Goal: Information Seeking & Learning: Learn about a topic

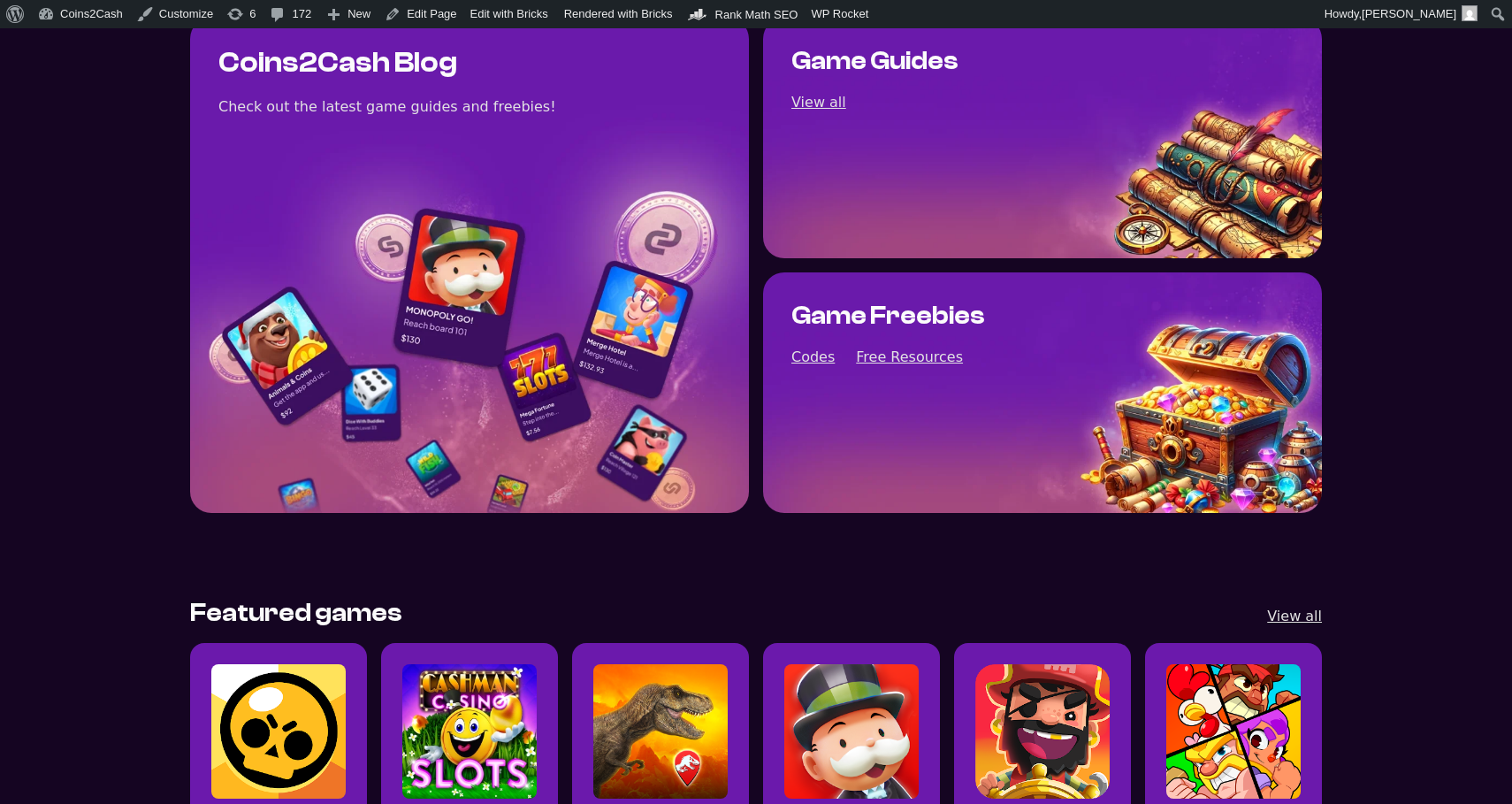
scroll to position [138, 0]
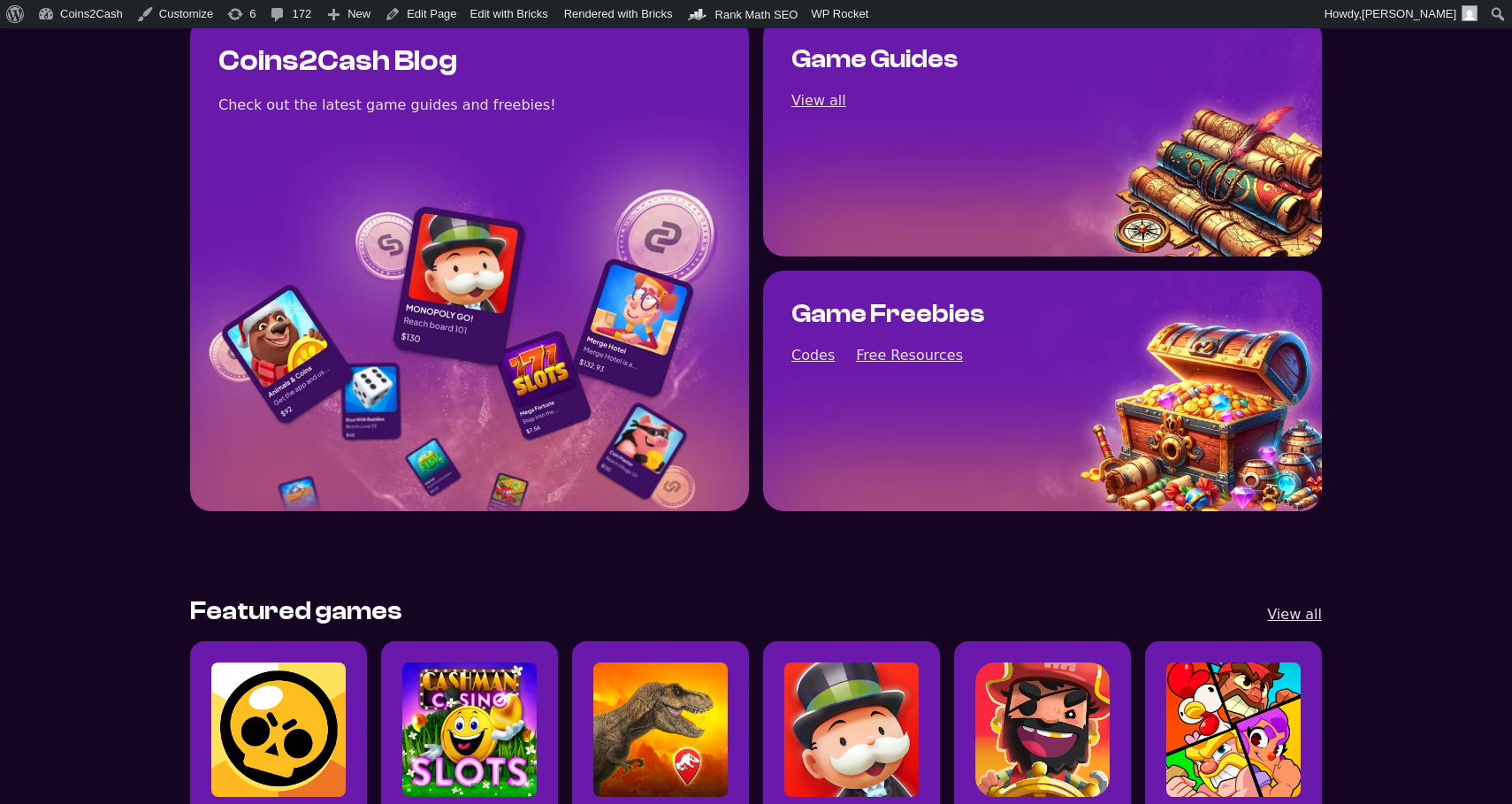
click at [669, 684] on img "Read all Jurassic World Alive posts" at bounding box center [661, 730] width 134 height 134
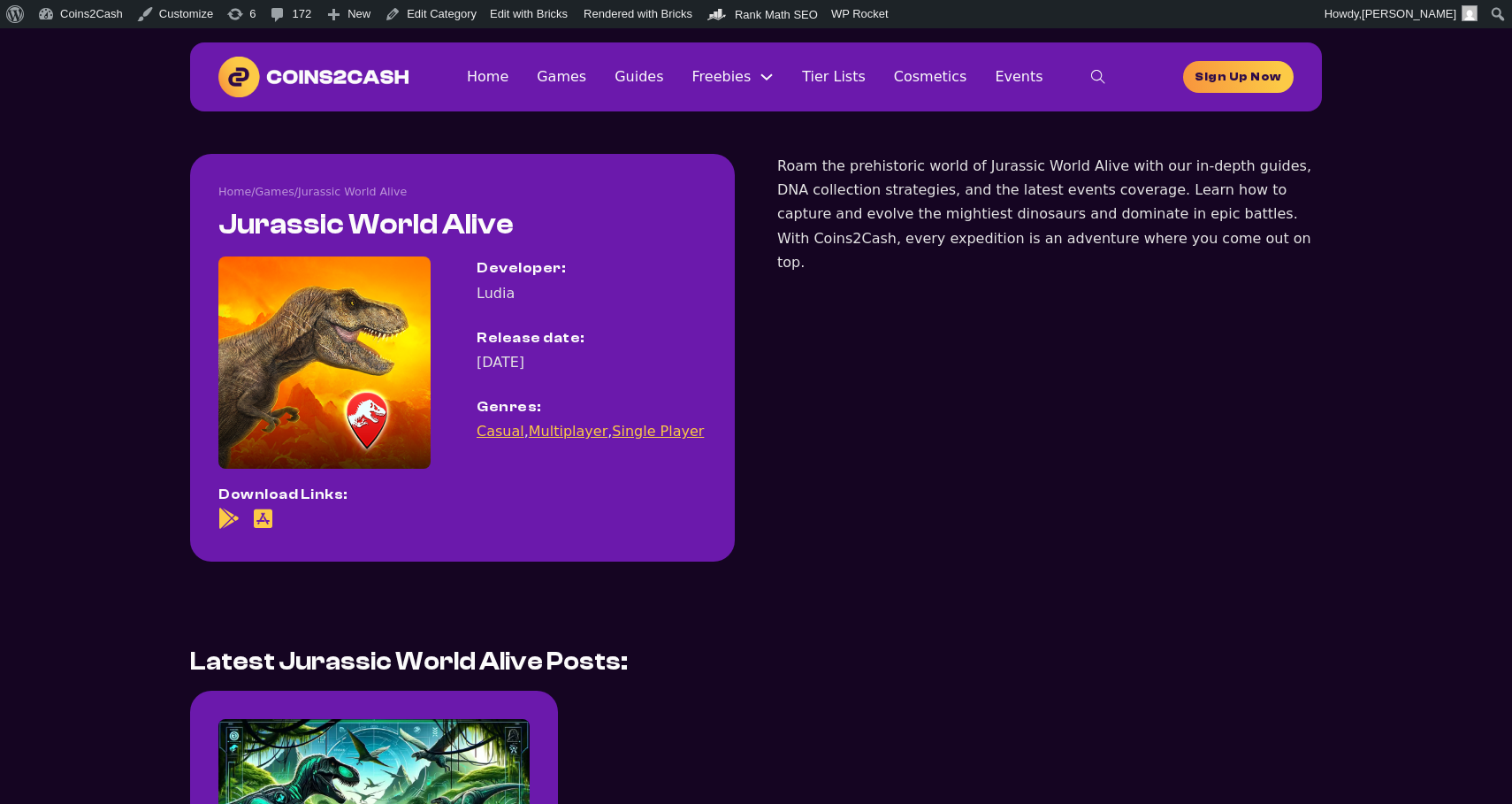
click at [657, 90] on div "Home Games Guides Freebies Free Resources Codes Tier Lists Cosmetics Events Hom…" at bounding box center [795, 77] width 774 height 36
click at [648, 75] on link "Guides" at bounding box center [638, 76] width 48 height 24
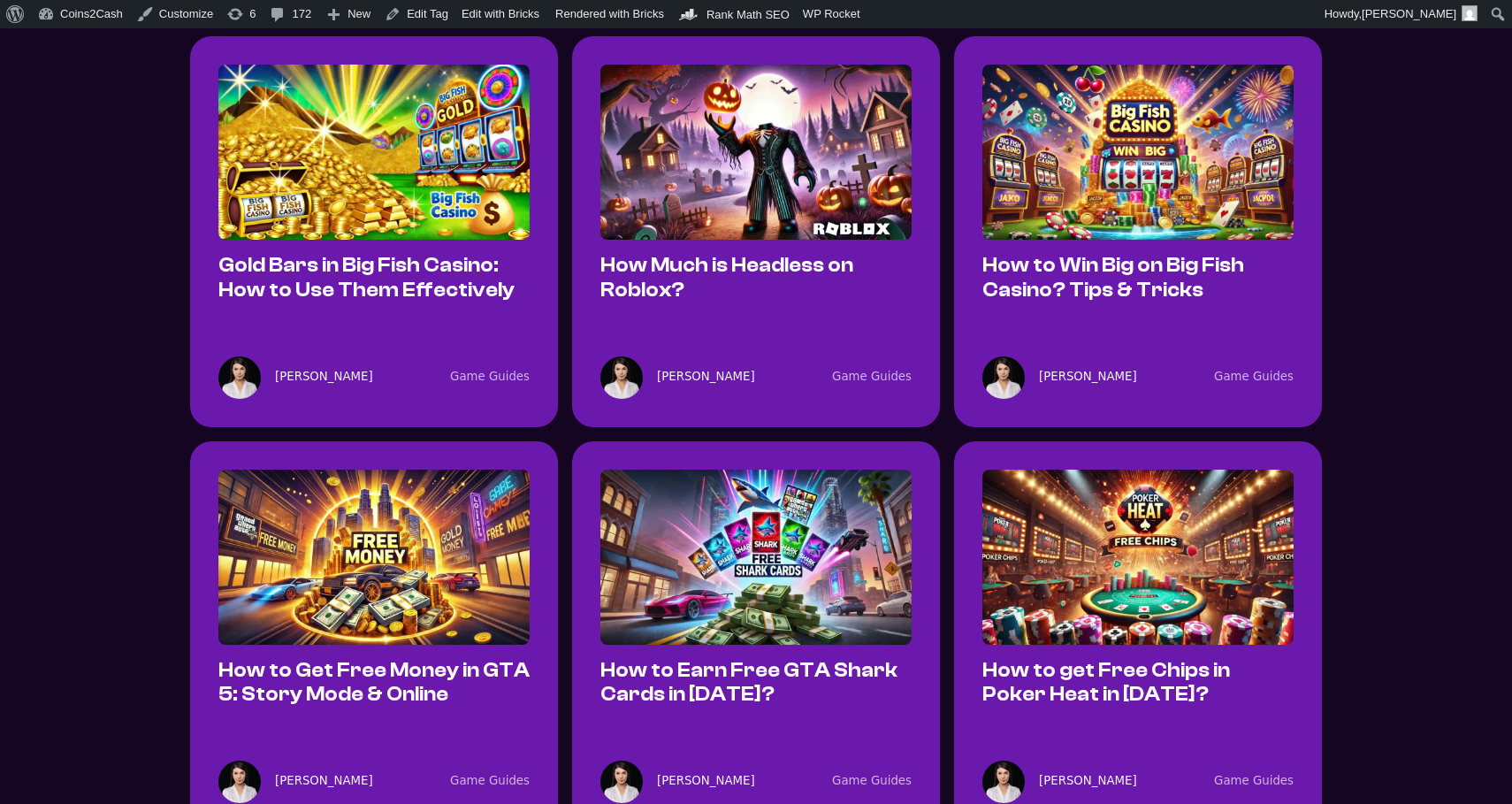
scroll to position [873, 0]
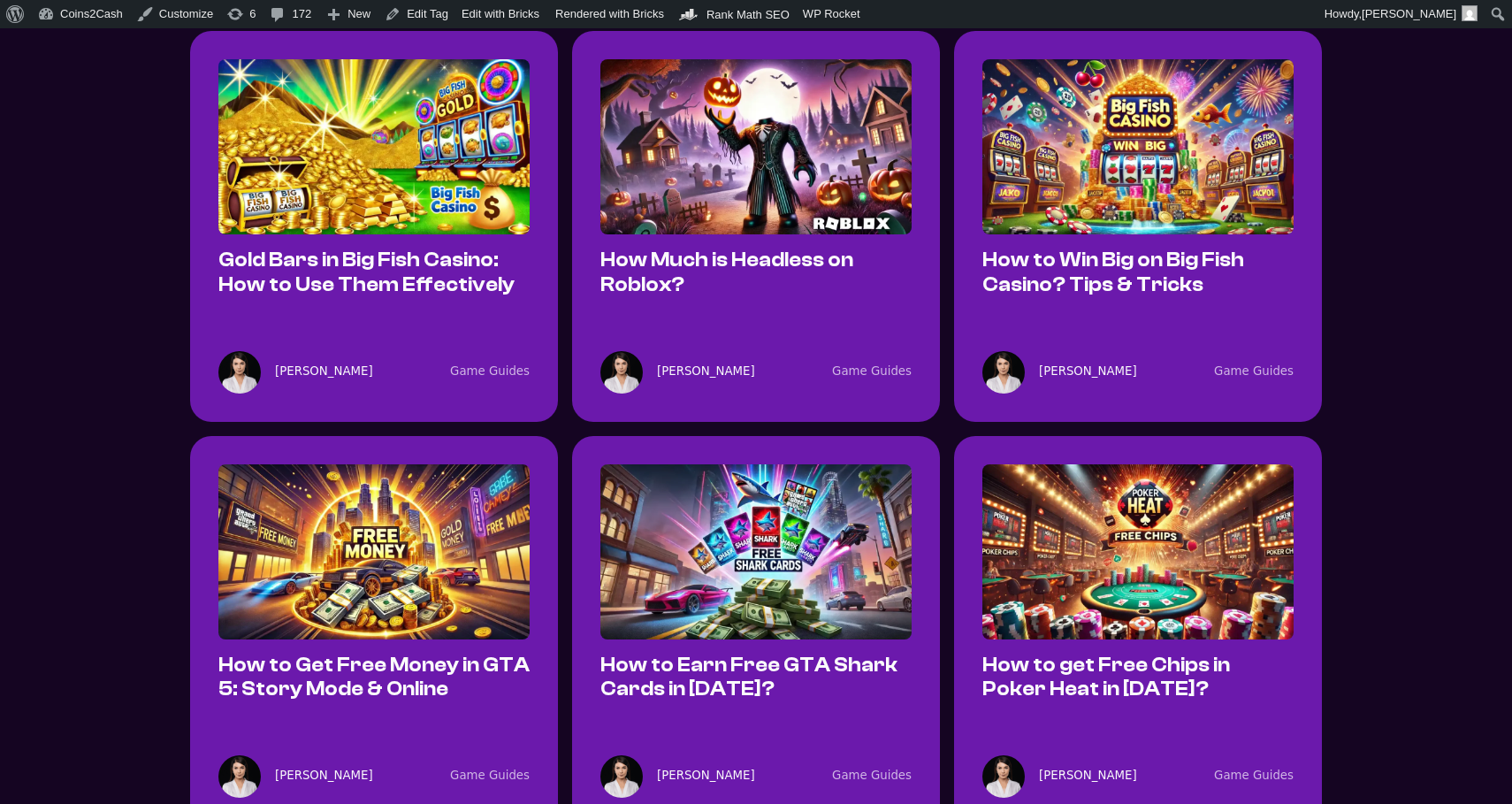
click at [713, 505] on img at bounding box center [756, 552] width 312 height 175
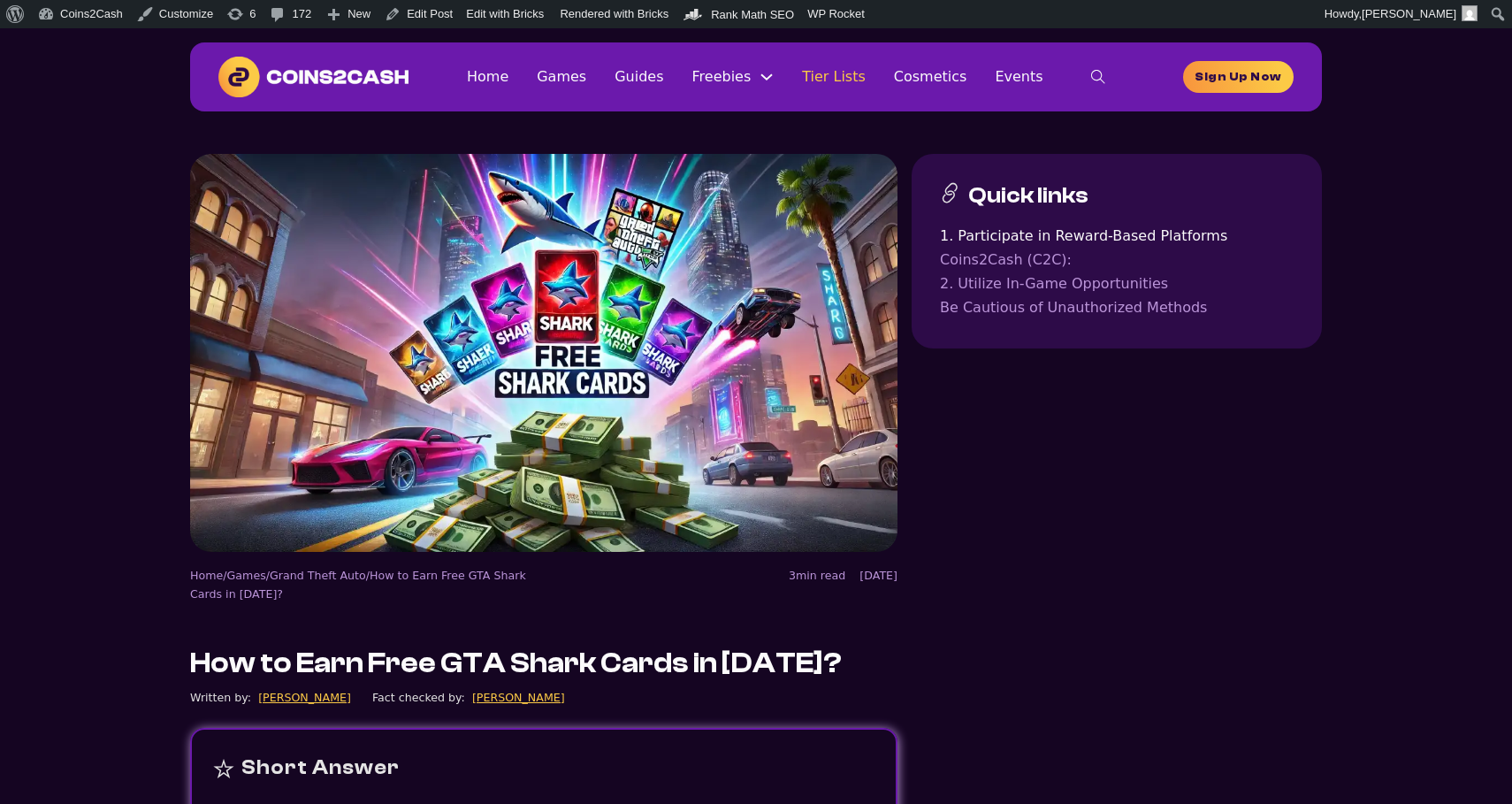
click at [859, 78] on link "Tier Lists" at bounding box center [833, 76] width 64 height 24
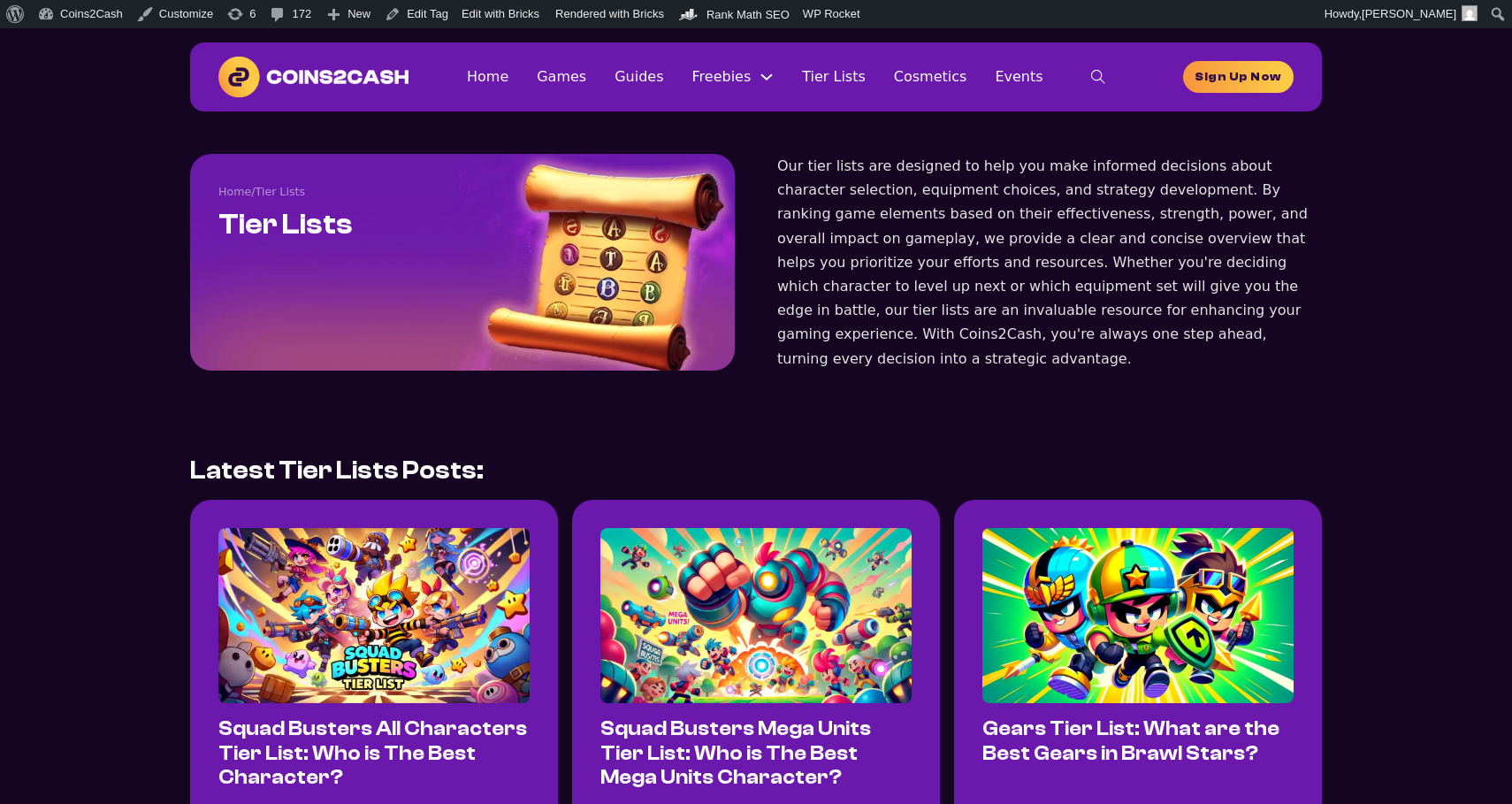
click at [586, 78] on link "Games" at bounding box center [560, 76] width 49 height 24
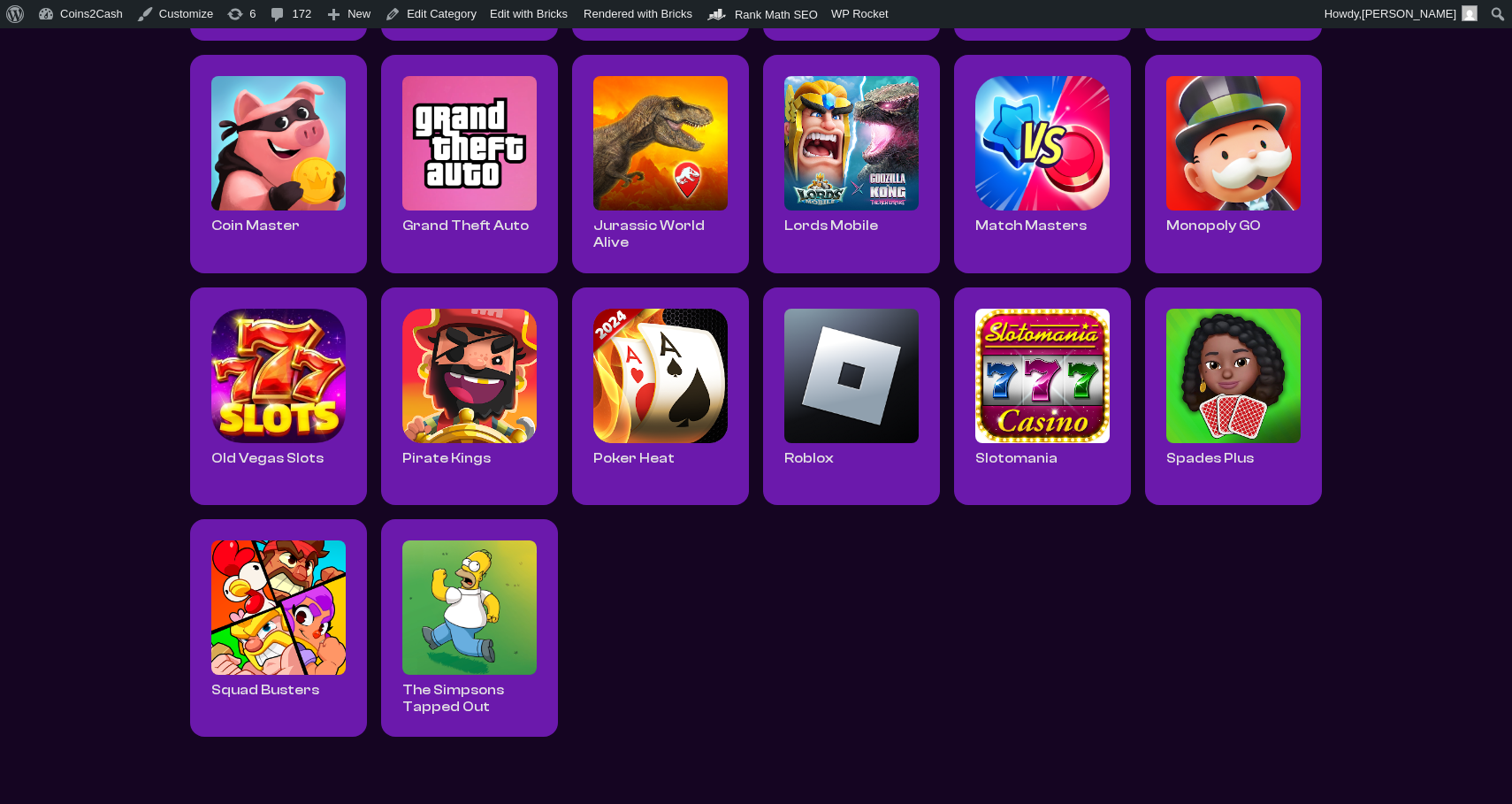
scroll to position [624, 0]
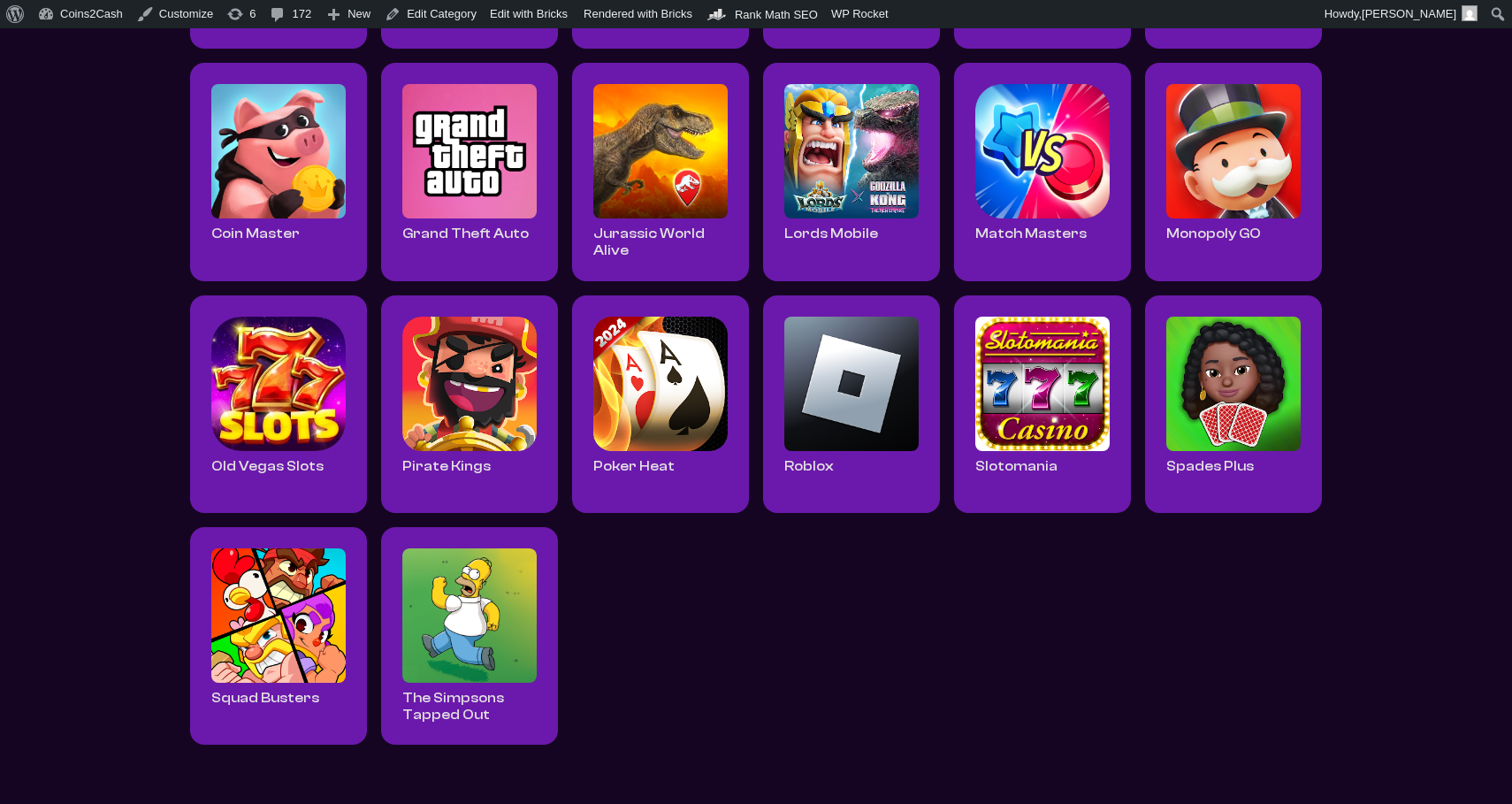
click at [646, 164] on img at bounding box center [661, 151] width 134 height 134
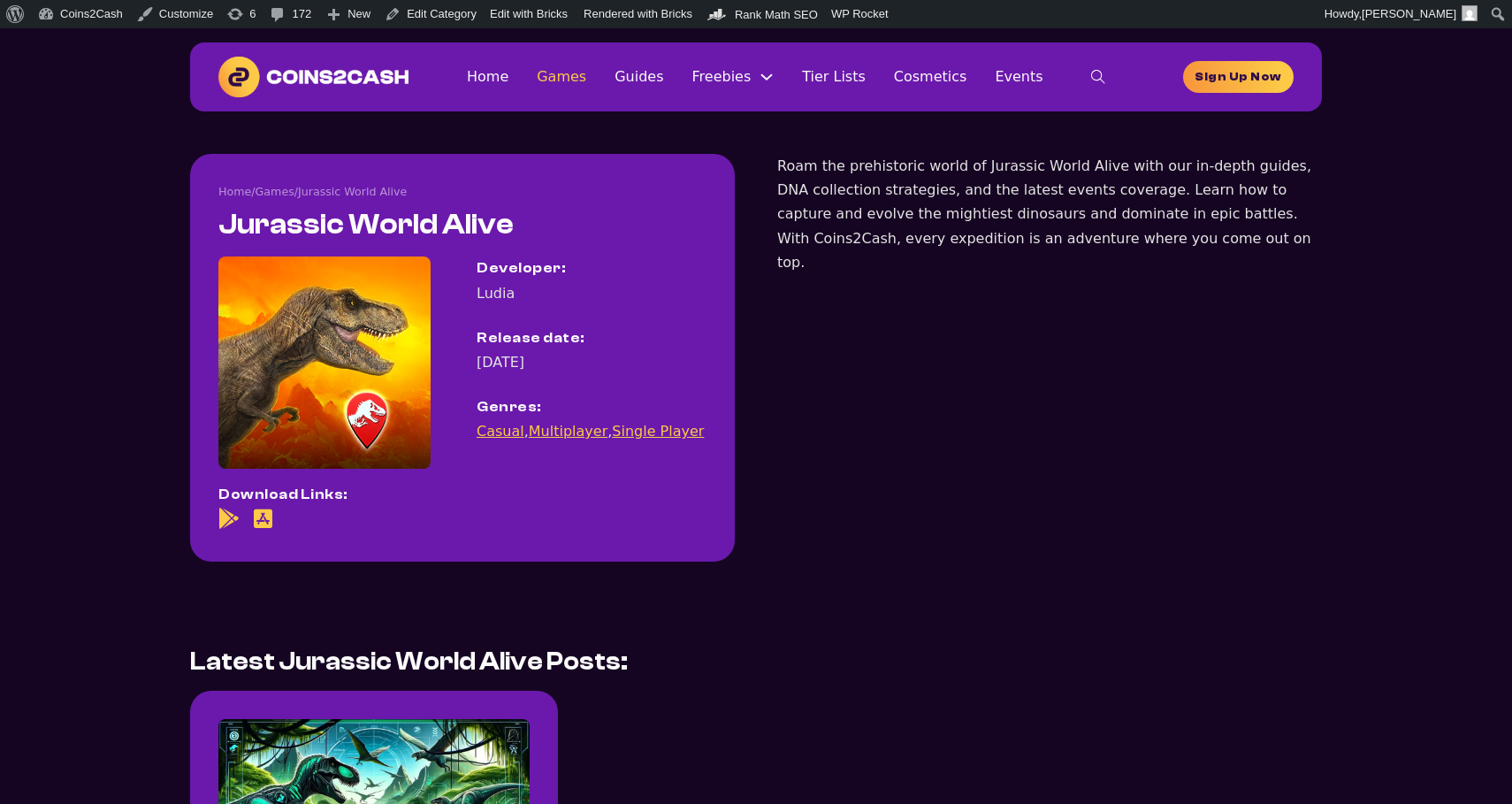
click at [585, 89] on link "Games" at bounding box center [560, 76] width 49 height 24
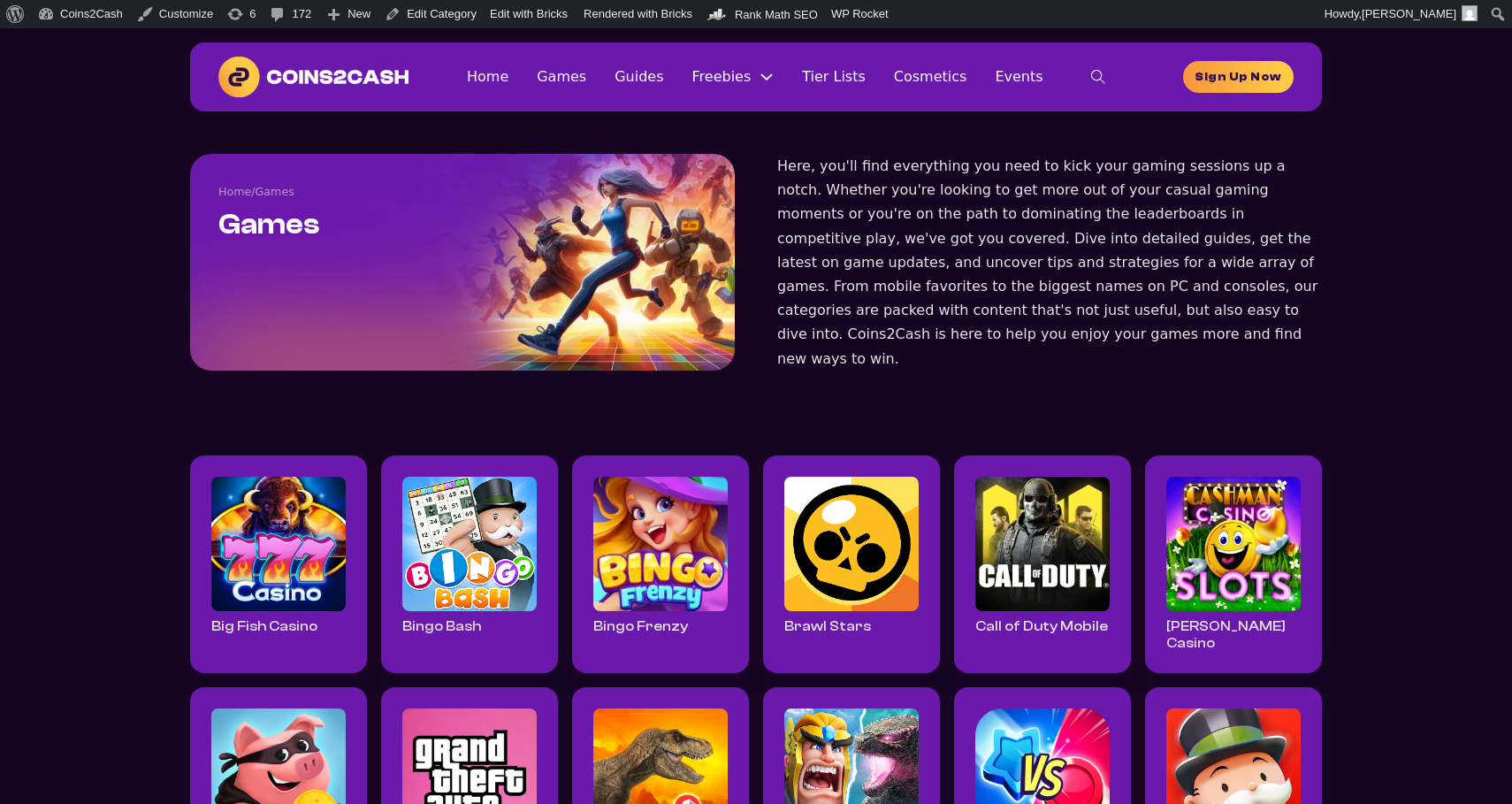
click at [508, 84] on link "Home" at bounding box center [487, 76] width 41 height 24
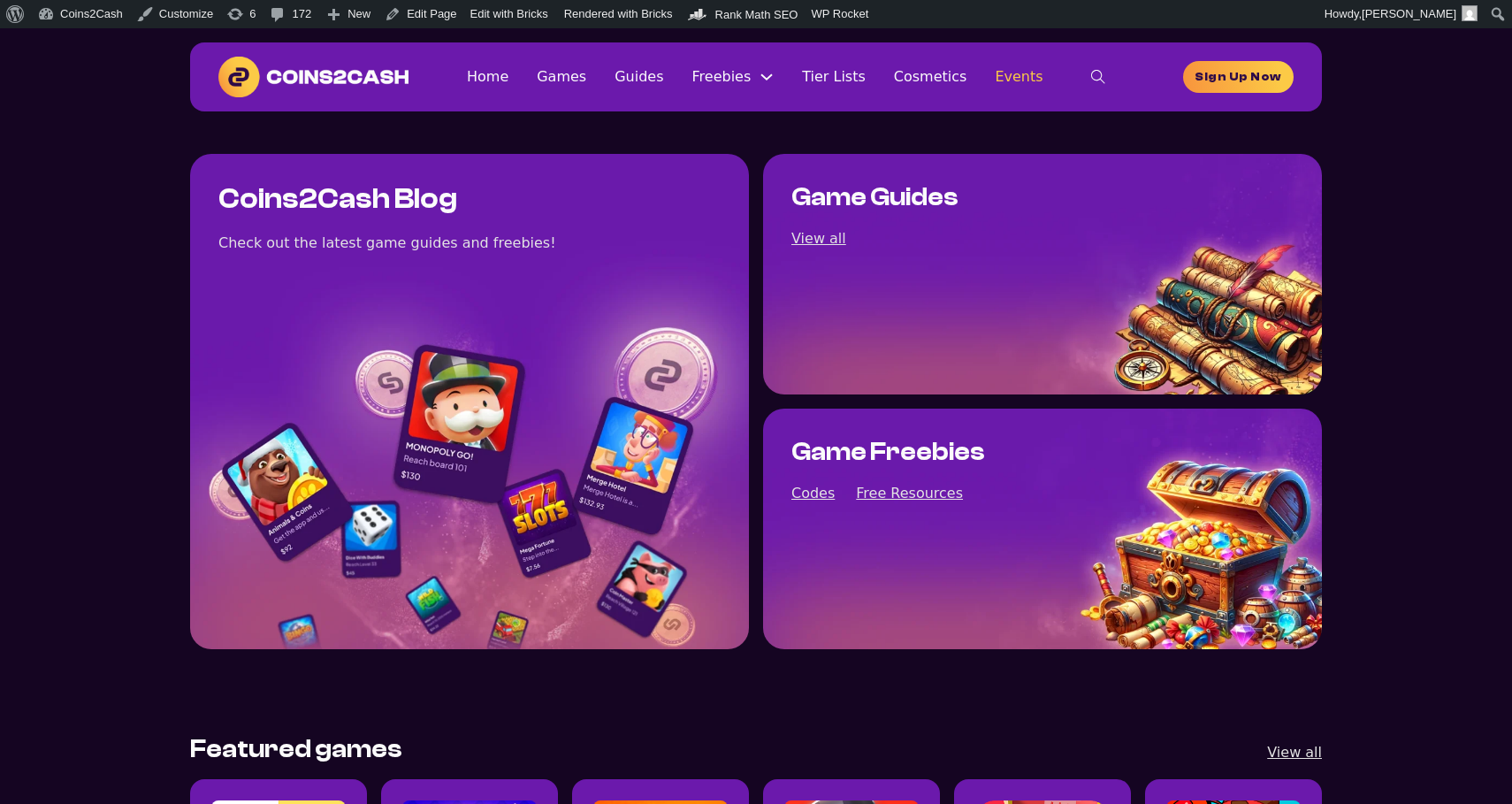
click at [1015, 81] on link "Events" at bounding box center [1018, 76] width 47 height 24
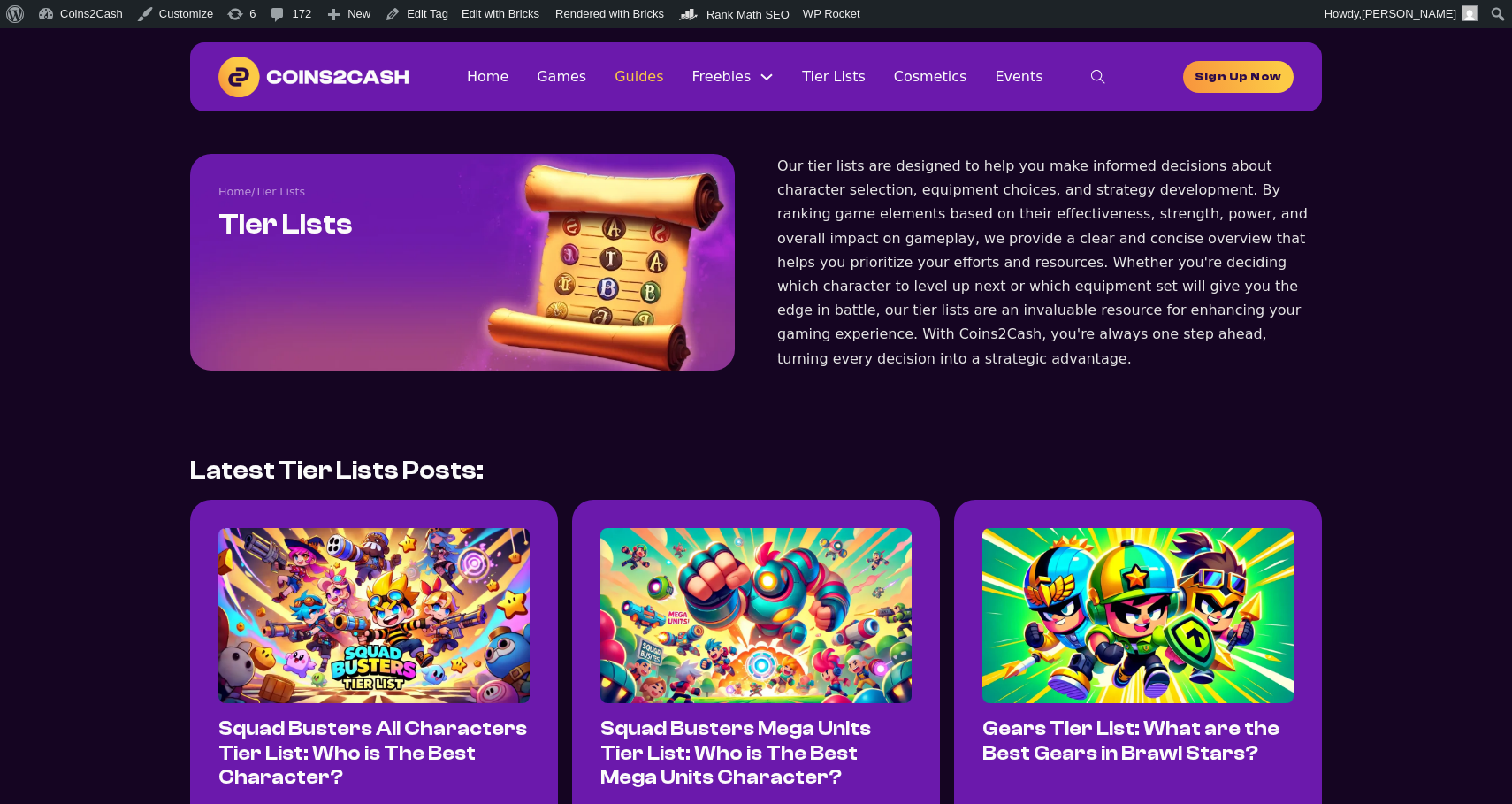
click at [663, 81] on link "Guides" at bounding box center [638, 76] width 48 height 24
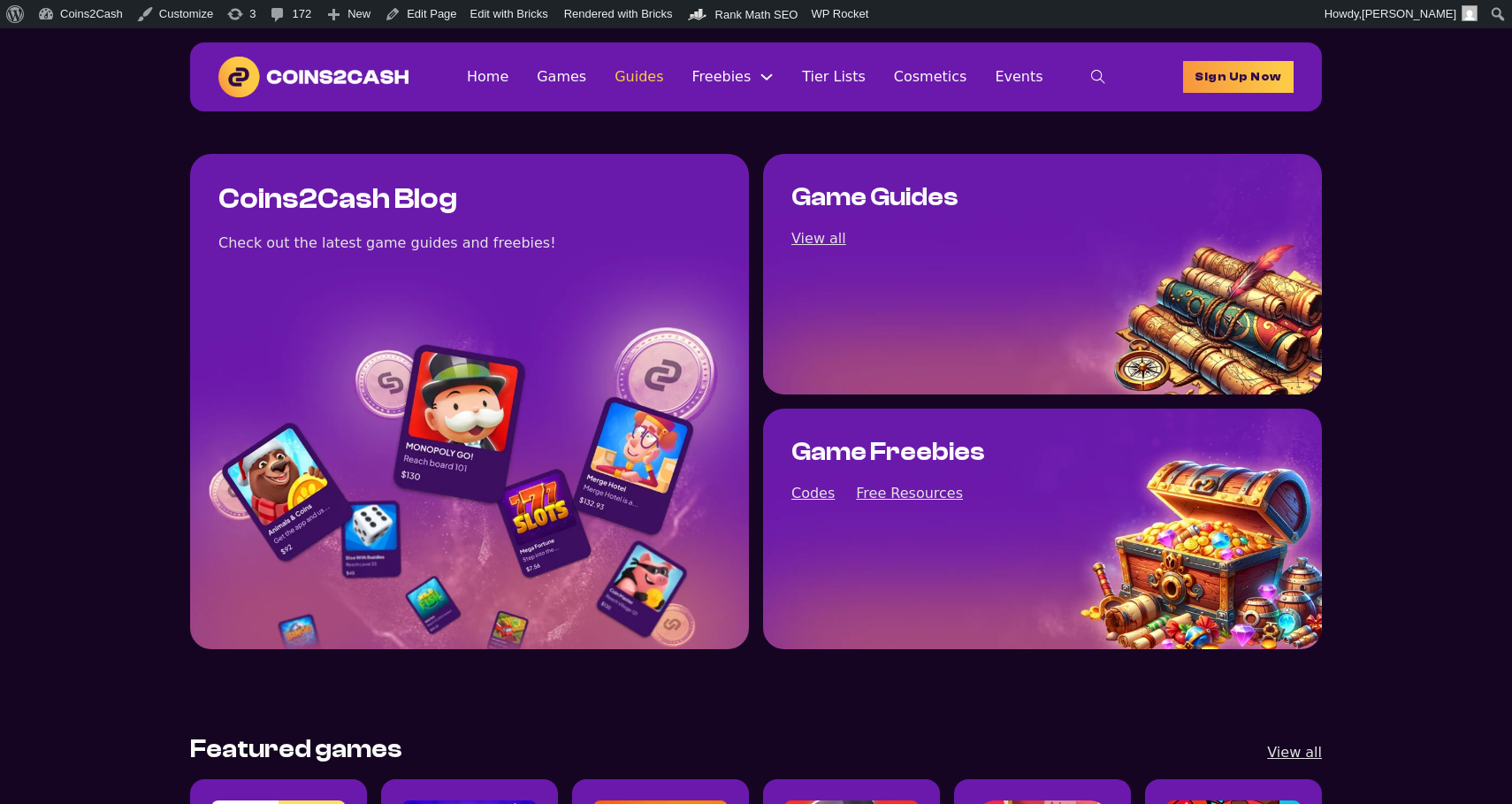
click at [643, 77] on link "Guides" at bounding box center [638, 76] width 48 height 24
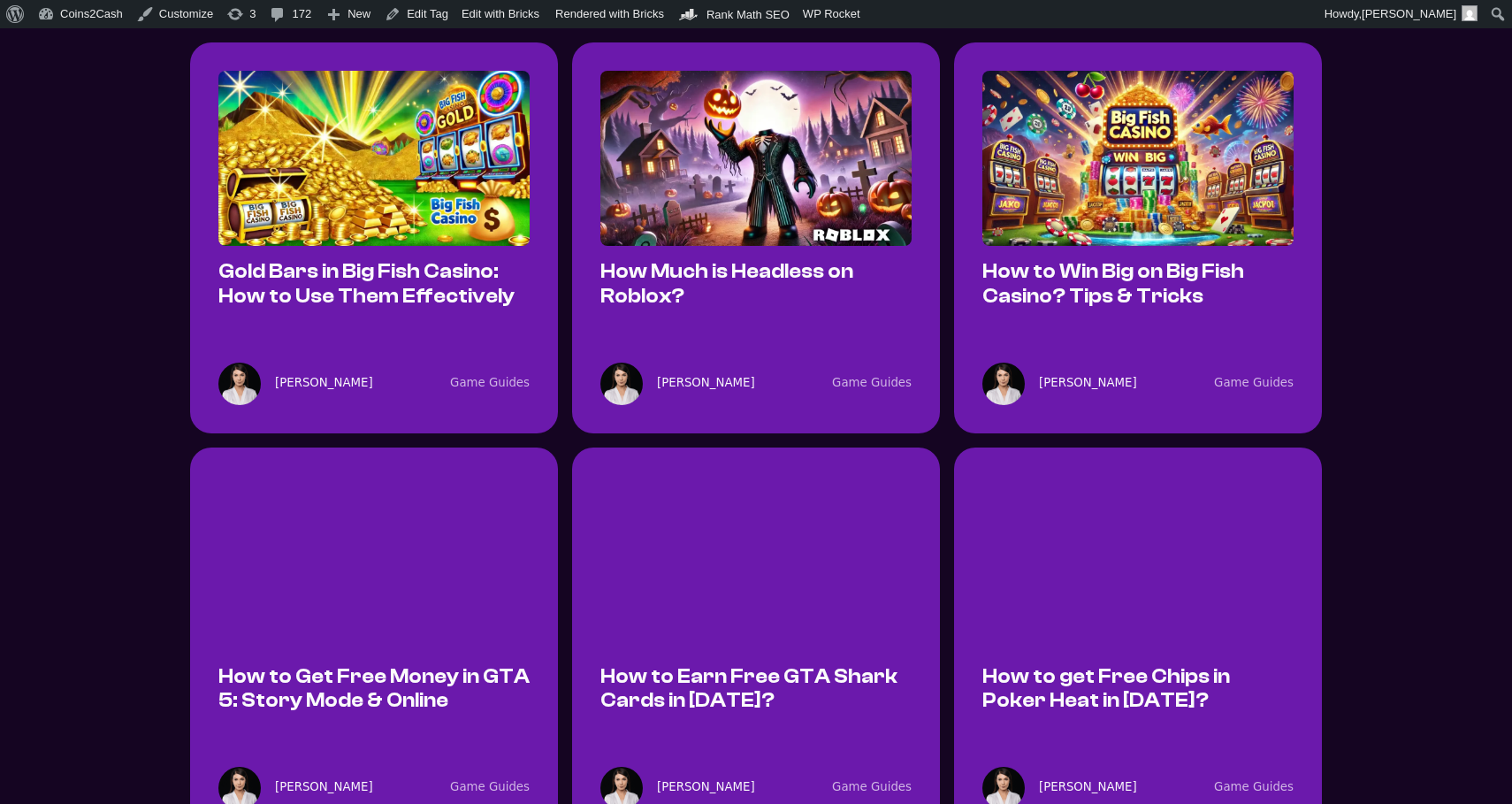
scroll to position [999, 0]
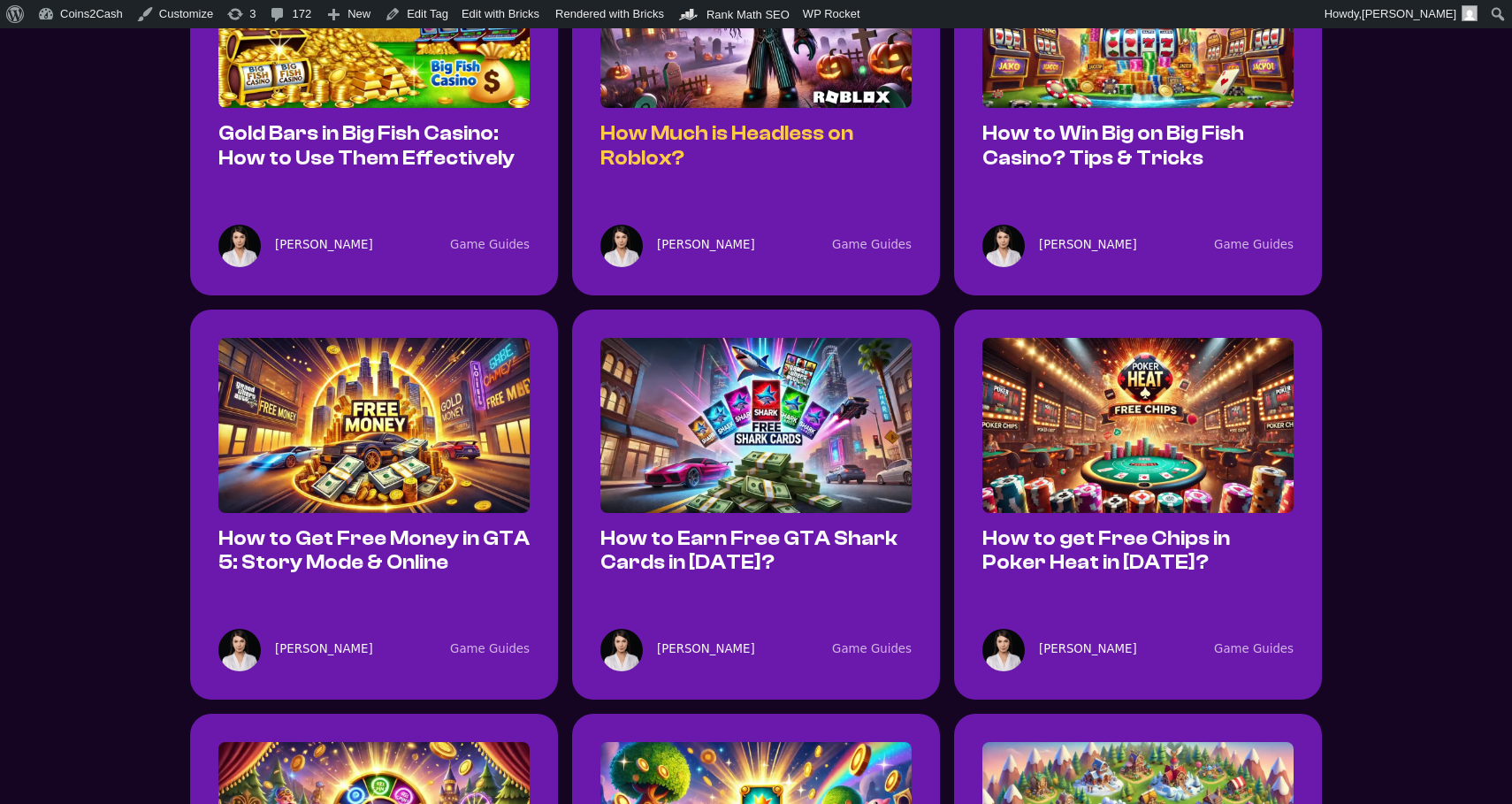
click at [794, 126] on link "How Much is Headless on Roblox?" at bounding box center [727, 145] width 252 height 47
